Goal: Navigation & Orientation: Understand site structure

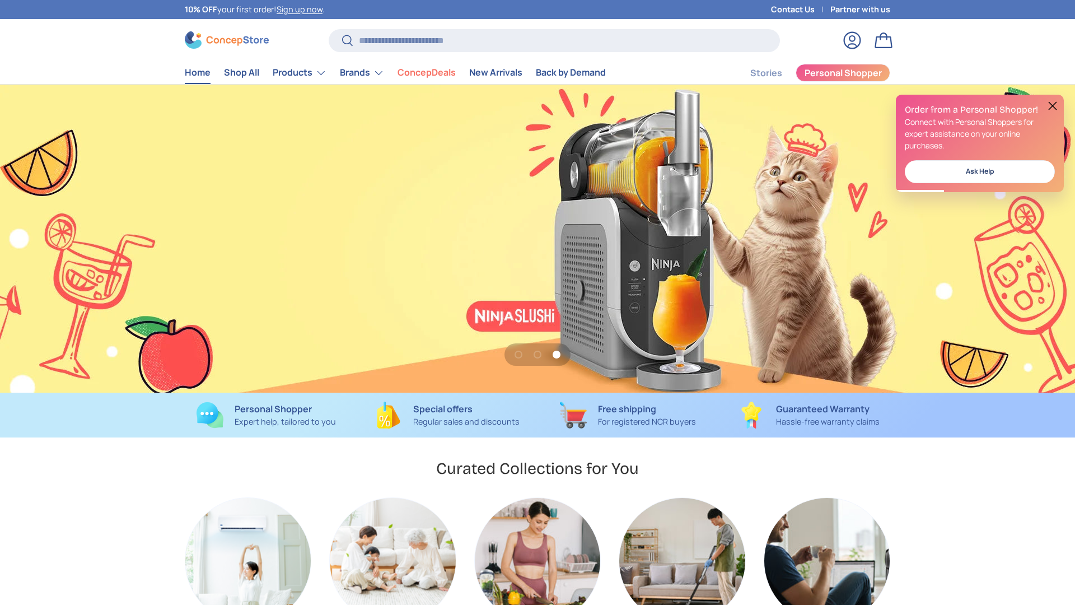
scroll to position [0, 2150]
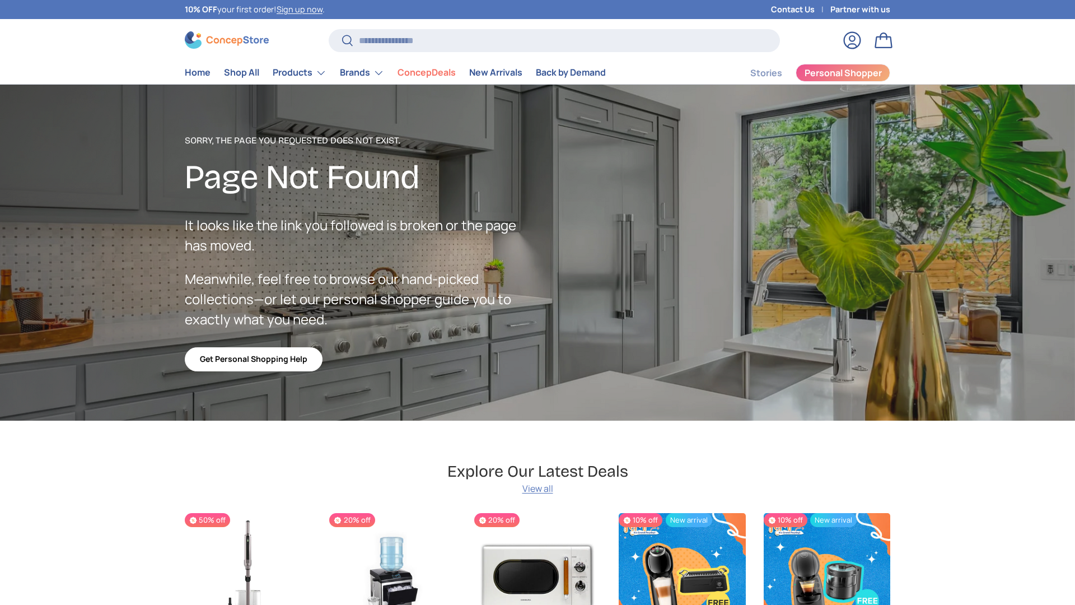
scroll to position [1946, 4578]
